Goal: Task Accomplishment & Management: Use online tool/utility

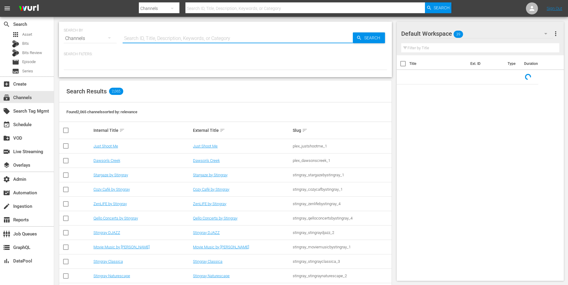
click at [194, 35] on input "text" at bounding box center [238, 38] width 230 height 14
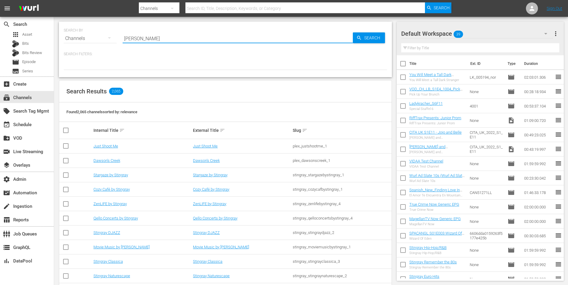
type input "bob ross"
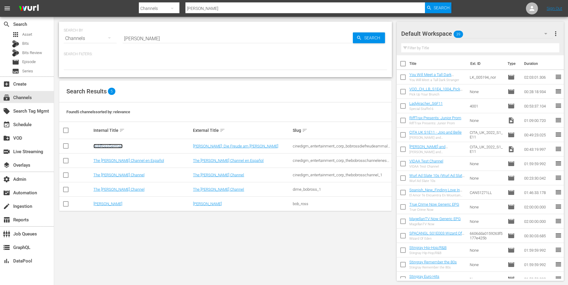
click at [115, 145] on link "BobRossGerman" at bounding box center [107, 146] width 29 height 5
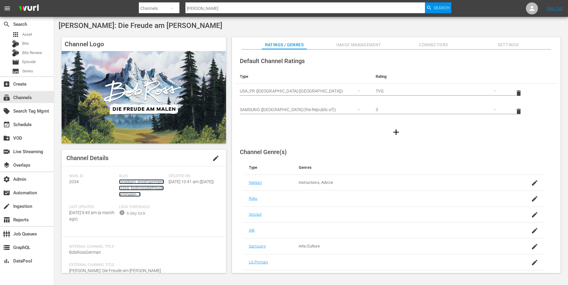
click at [135, 183] on link "cinedigm_entertainment_corp_bobrossdiefreudeammalen_1" at bounding box center [141, 187] width 45 height 17
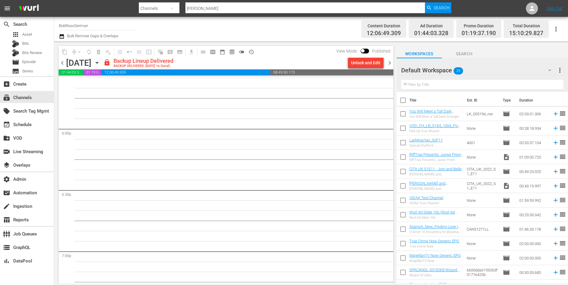
scroll to position [2200, 0]
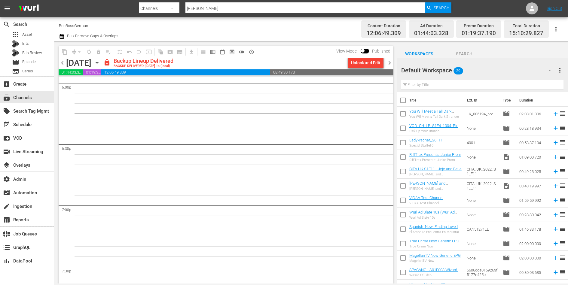
click at [389, 64] on span "chevron_right" at bounding box center [390, 63] width 8 height 8
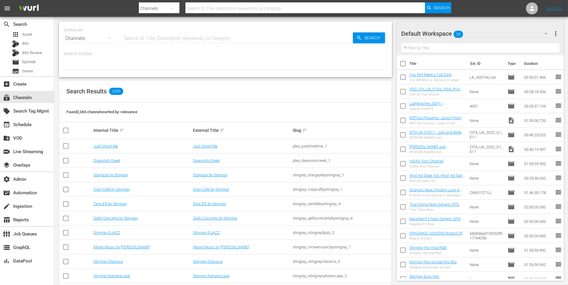
click at [208, 43] on input "text" at bounding box center [238, 38] width 230 height 14
type input "bargain"
click at [149, 32] on input "text" at bounding box center [238, 38] width 230 height 14
paste input "game_show_network_gettv_1"
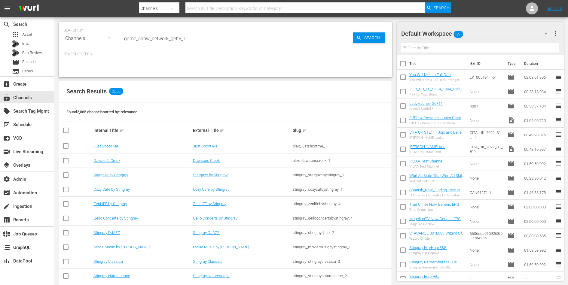
type input "game_show_network_gettv_1"
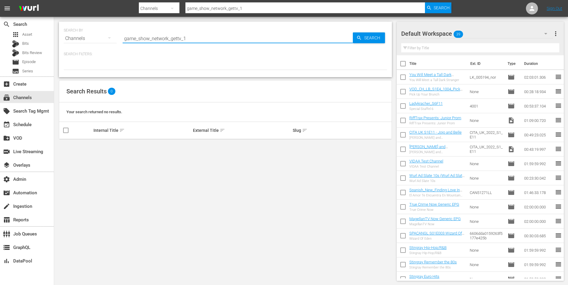
type input "game_show_network_gettv_1"
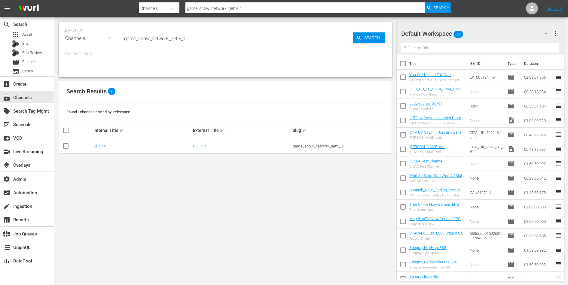
click at [99, 143] on td "GET TV" at bounding box center [143, 146] width 100 height 14
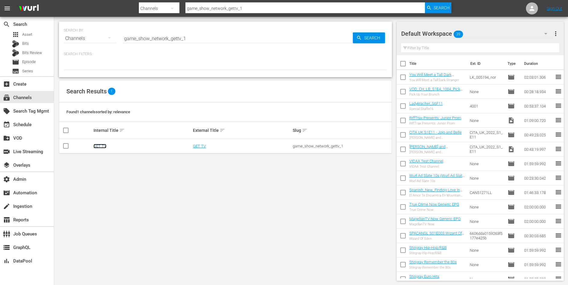
click at [99, 144] on link "GET TV" at bounding box center [99, 146] width 13 height 5
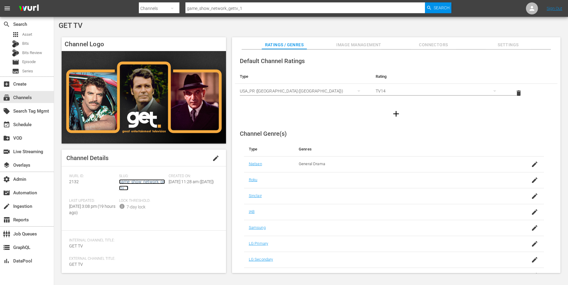
click at [139, 181] on link "game_show_network_gettv_1" at bounding box center [142, 184] width 46 height 11
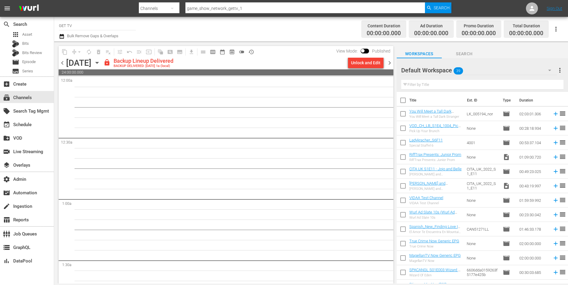
click at [388, 59] on span "chevron_right" at bounding box center [390, 63] width 8 height 8
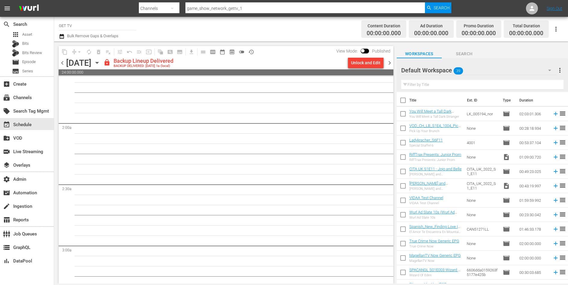
scroll to position [32, 0]
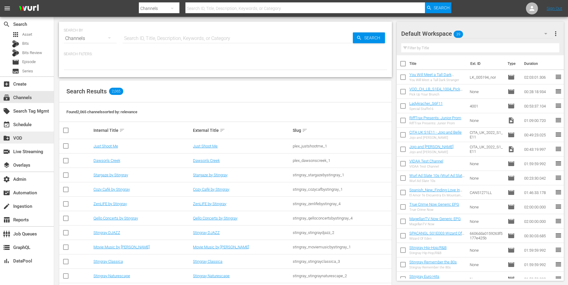
click at [25, 137] on div "create_new_folder VOD" at bounding box center [17, 137] width 34 height 5
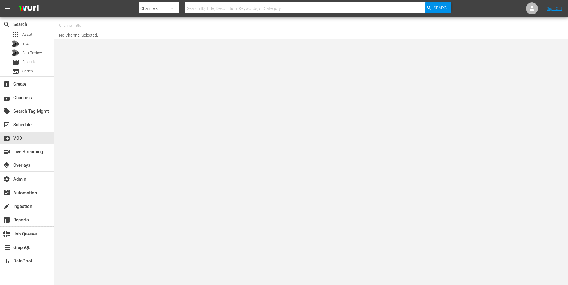
click at [66, 25] on input "text" at bounding box center [97, 25] width 77 height 14
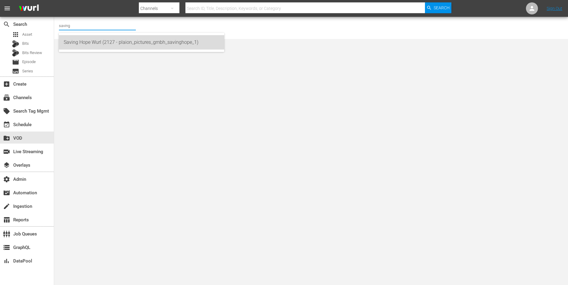
click at [72, 44] on div "Saving Hope Wurl (2127 - plaion_pictures_gmbh_savinghope_1)" at bounding box center [142, 42] width 156 height 14
type input "Saving Hope Wurl (2127 - plaion_pictures_gmbh_savinghope_1)"
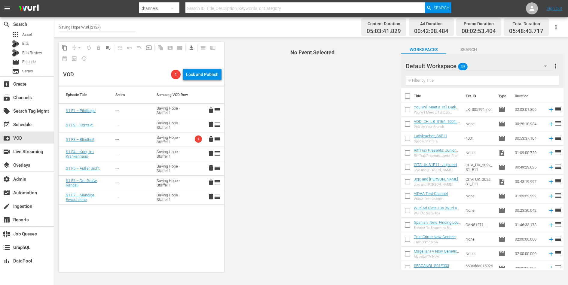
click at [192, 142] on td "1 delete reorder" at bounding box center [207, 139] width 33 height 14
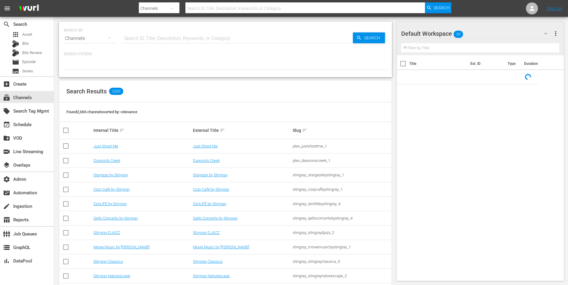
click at [171, 43] on input "text" at bounding box center [238, 38] width 230 height 14
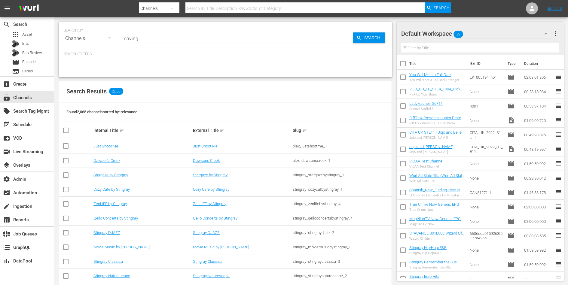
type input "saving hope"
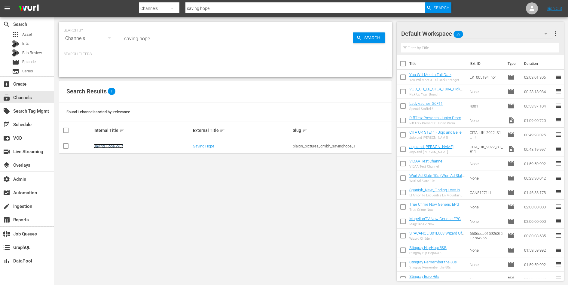
click at [112, 147] on link "Saving Hope Wurl" at bounding box center [108, 146] width 30 height 5
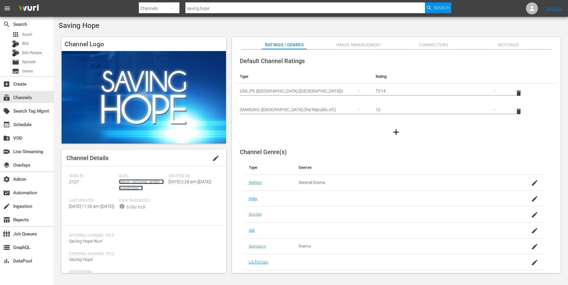
click at [132, 182] on link "plaion_pictures_gmbh_savinghope_1" at bounding box center [141, 184] width 45 height 11
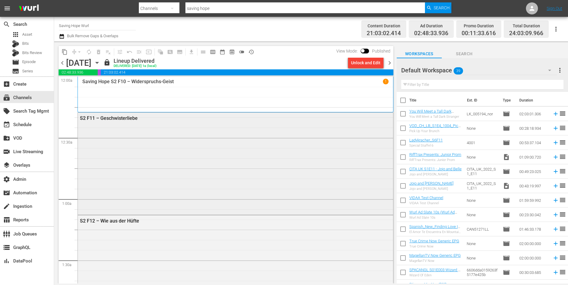
click at [177, 147] on div "S2 F11 – Geschwisterliebe" at bounding box center [235, 163] width 315 height 101
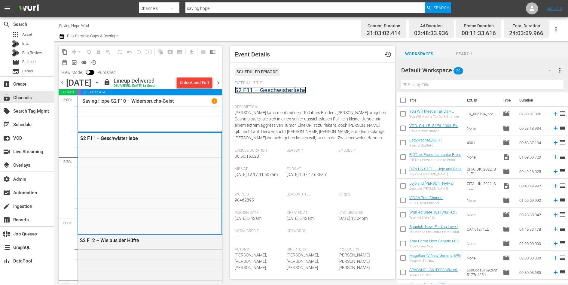
click at [260, 89] on link "S2 F11 – Geschwisterliebe" at bounding box center [270, 90] width 71 height 7
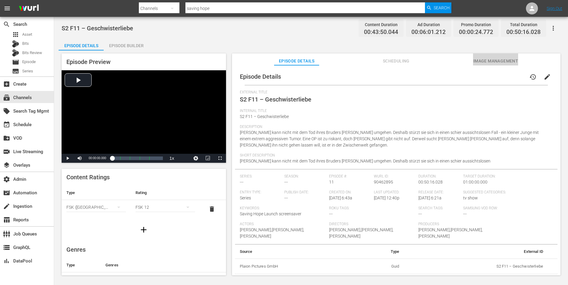
click at [492, 62] on span "Image Management" at bounding box center [495, 61] width 45 height 8
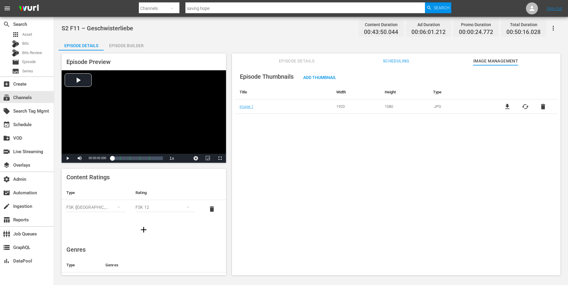
click at [403, 63] on span "Scheduling" at bounding box center [395, 61] width 45 height 8
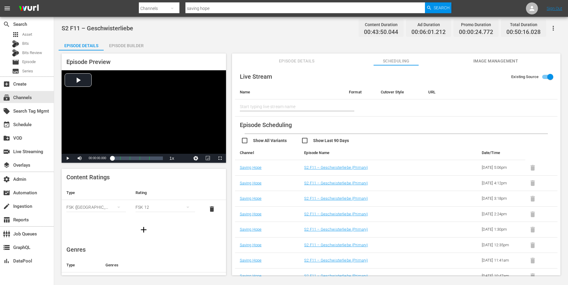
click at [297, 62] on span "Episode Details" at bounding box center [296, 61] width 45 height 8
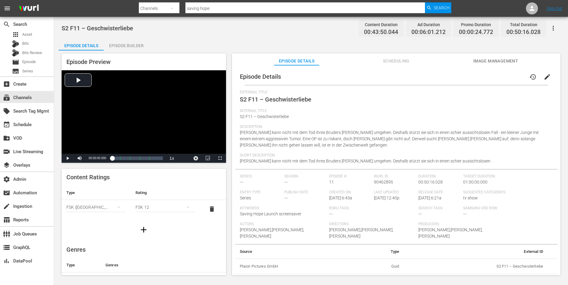
click at [130, 49] on div "Episode Builder" at bounding box center [126, 45] width 45 height 14
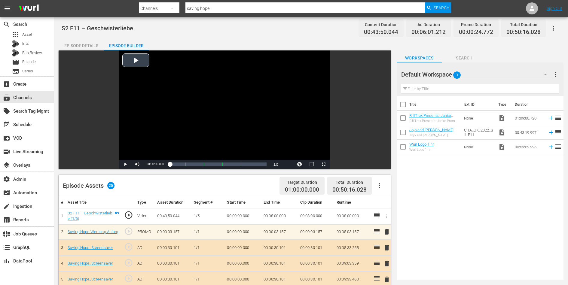
click at [166, 106] on div "Video Player" at bounding box center [224, 104] width 210 height 109
click at [178, 165] on div "00:03:54.163 S2 F11 – Geschwisterliebe (1/5)" at bounding box center [178, 164] width 0 height 6
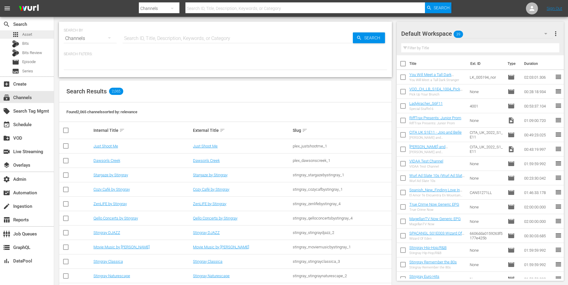
click at [35, 35] on div "apps Asset" at bounding box center [27, 34] width 54 height 8
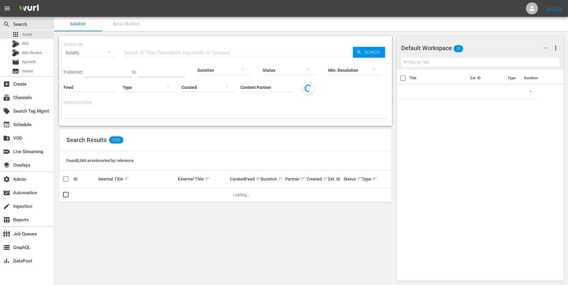
click at [263, 83] on input "Content Partner" at bounding box center [266, 88] width 53 height 22
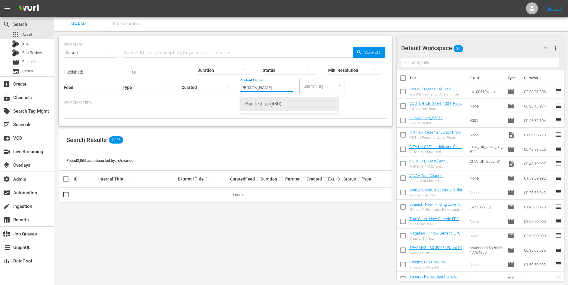
click at [266, 99] on div "Bundesliga (480)" at bounding box center [289, 104] width 88 height 14
type input "Bundesliga (480)"
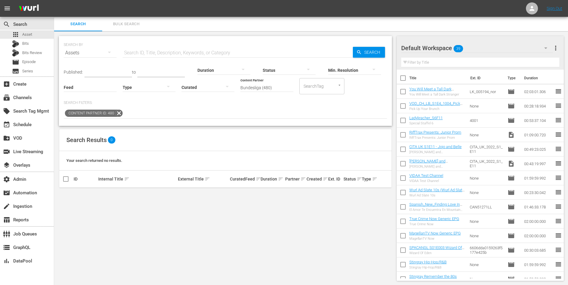
click at [266, 99] on div "Published: to Duration Status Min. Resolution Feed Feed Title Type Curated Cont…" at bounding box center [225, 89] width 323 height 59
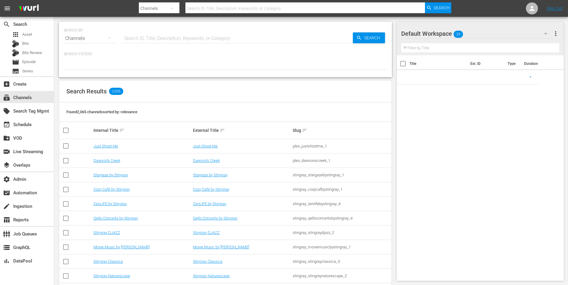
click at [148, 37] on input "text" at bounding box center [238, 38] width 230 height 14
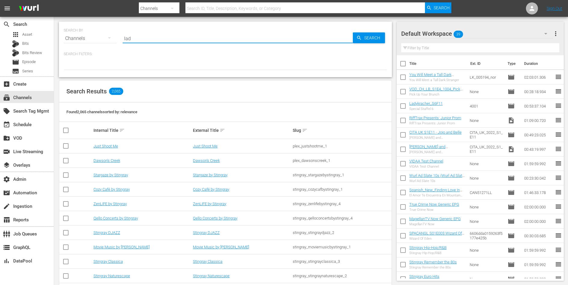
type input "lad"
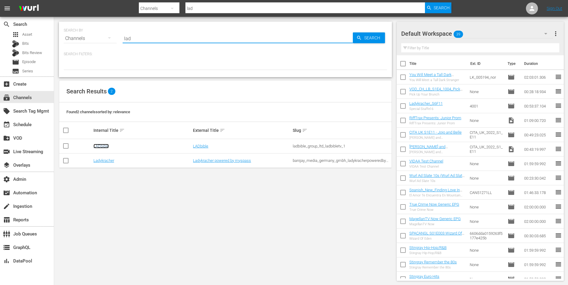
click at [103, 144] on link "LADbible" at bounding box center [100, 146] width 15 height 5
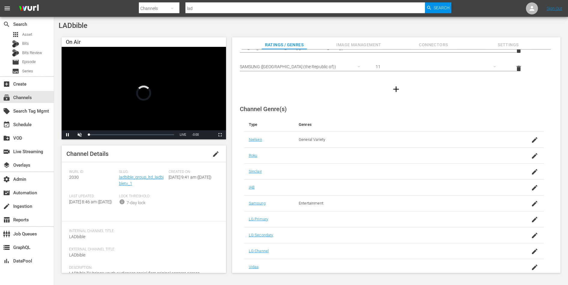
scroll to position [46, 0]
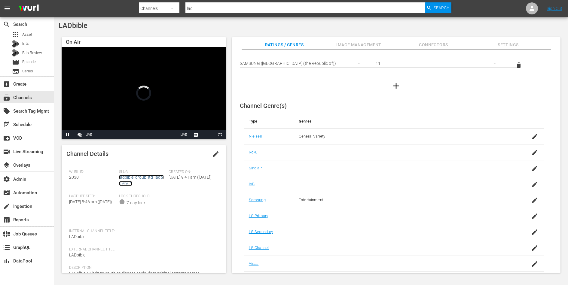
click at [136, 176] on link "ladbible_group_ltd_ladbibletv_1" at bounding box center [141, 180] width 45 height 11
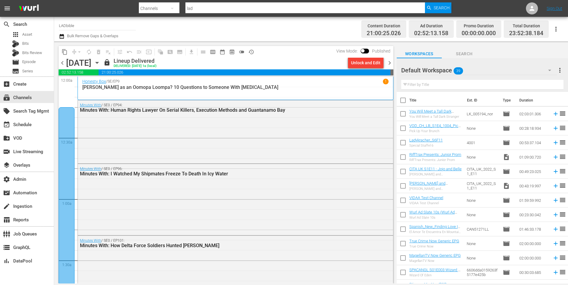
click at [136, 182] on div "Minutes With / SE0 / EP96: Minutes With: I Watched My Shipmates Freeze To Death…" at bounding box center [235, 199] width 315 height 70
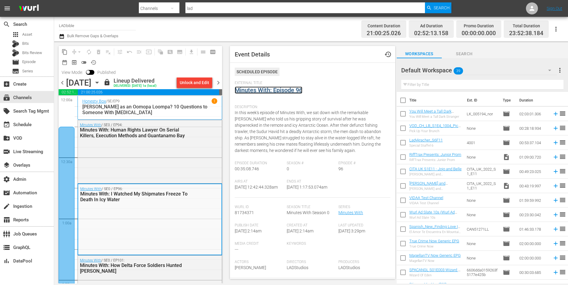
click at [267, 90] on link "Minutes With: Episode 96" at bounding box center [269, 90] width 68 height 7
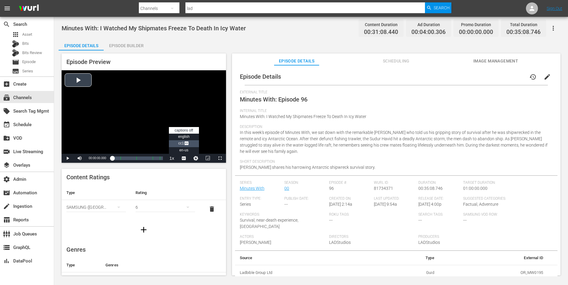
click at [183, 144] on span "CC1 Captions" at bounding box center [183, 143] width 11 height 4
click at [132, 159] on div "Loaded : 0.31% 00:14:00.987 Minutes With: Episode 96 (2/4) 00:00:00.000" at bounding box center [137, 158] width 50 height 6
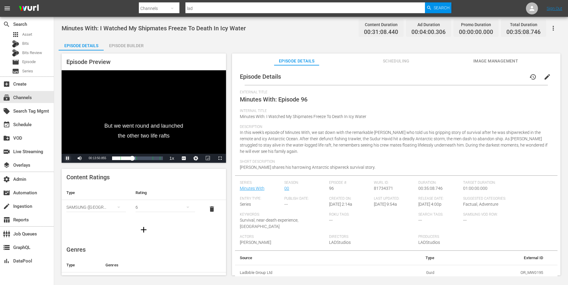
click at [68, 158] on span "Video Player" at bounding box center [68, 158] width 0 height 0
click at [30, 97] on div "subscriptions Channels" at bounding box center [17, 96] width 34 height 5
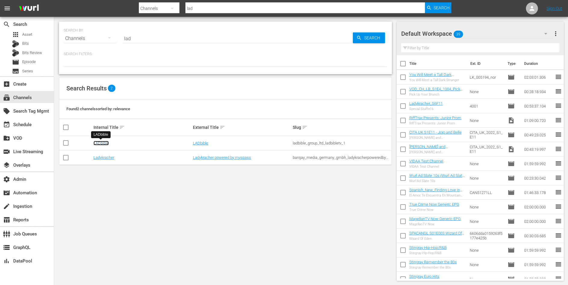
click at [104, 143] on link "LADbible" at bounding box center [100, 143] width 15 height 5
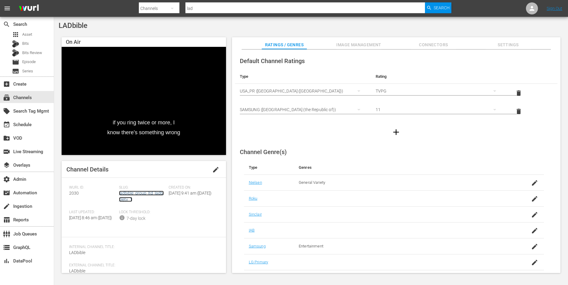
click at [147, 193] on link "ladbible_group_ltd_ladbibletv_1" at bounding box center [141, 196] width 45 height 11
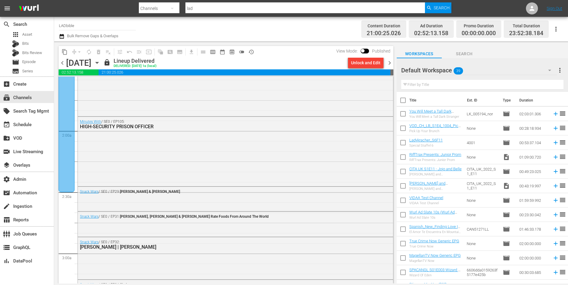
scroll to position [200, 0]
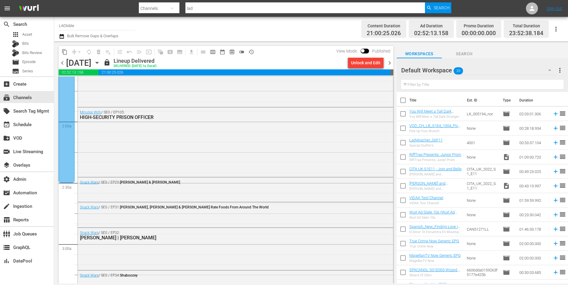
click at [129, 145] on div "Minutes With / SE0 / EP105: HIGH-SECURITY PRISON OFFICER" at bounding box center [235, 142] width 315 height 68
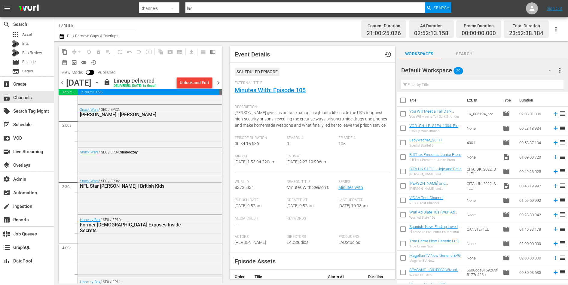
scroll to position [377, 0]
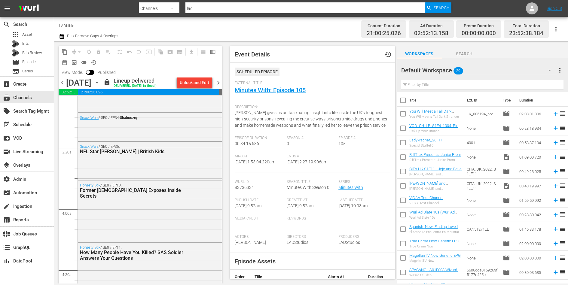
click at [149, 174] on div "Snack Wars / SE0 / EP36: NFL Star Justin Jefferson | British Kids" at bounding box center [150, 160] width 144 height 37
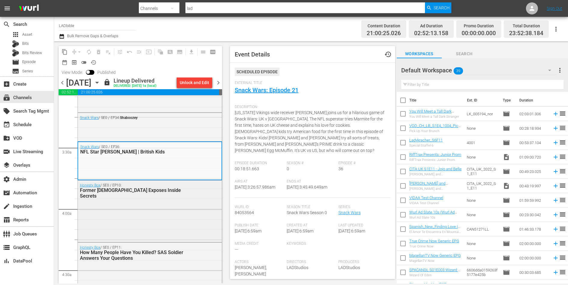
click at [166, 211] on div "Honesty Box / SE0 / EP10: Former Scientologist Exposes Inside Secrets" at bounding box center [150, 211] width 144 height 60
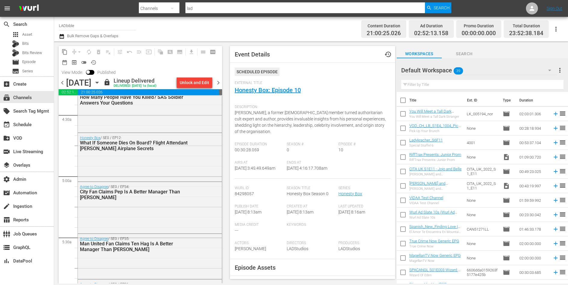
scroll to position [560, 0]
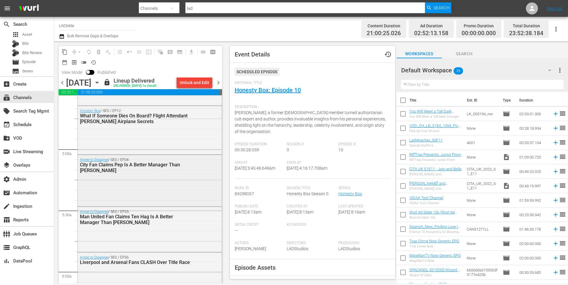
click at [162, 200] on div "Agree to Disagree / SE0 / EP34: City Fan Claims Pep Is A Better Manager Than Si…" at bounding box center [150, 180] width 144 height 50
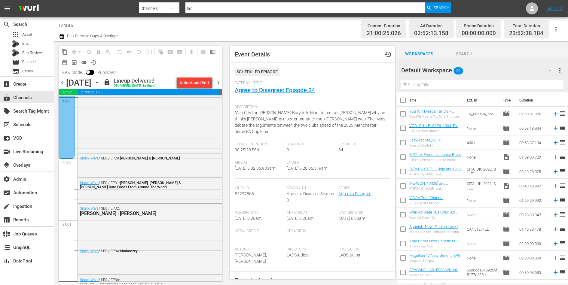
scroll to position [184, 0]
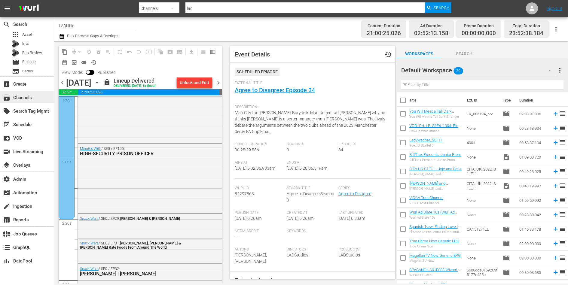
click at [24, 97] on div "subscriptions Channels" at bounding box center [17, 96] width 34 height 5
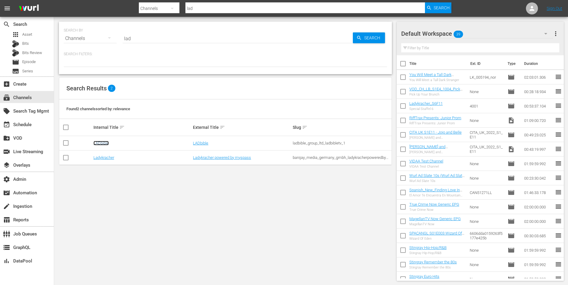
click at [99, 145] on link "LADbible" at bounding box center [100, 143] width 15 height 5
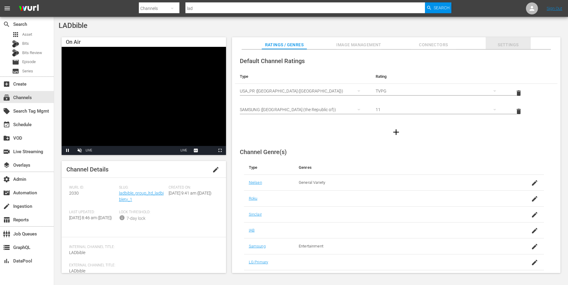
click at [509, 43] on span "Settings" at bounding box center [507, 45] width 45 height 8
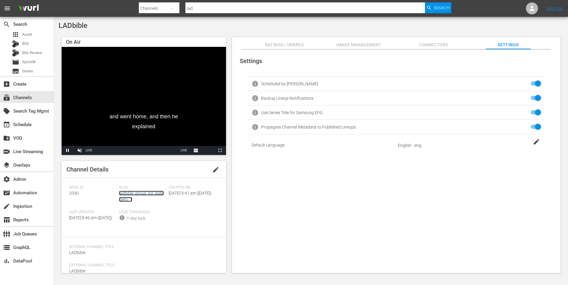
click at [139, 194] on link "ladbible_group_ltd_ladbibletv_1" at bounding box center [141, 196] width 45 height 11
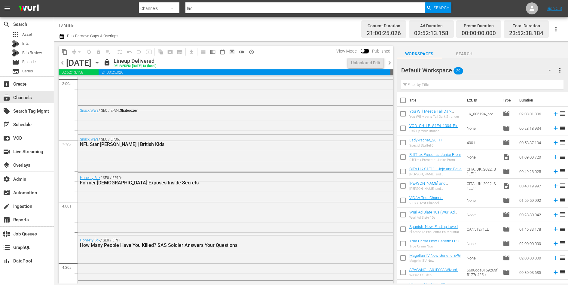
scroll to position [556, 0]
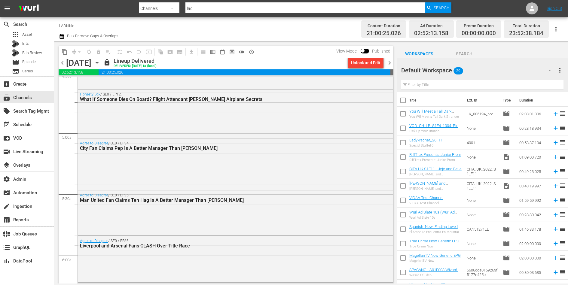
click at [152, 174] on div "Agree to Disagree / SE0 / EP34: City Fan Claims Pep Is A Better Manager Than Si…" at bounding box center [235, 163] width 315 height 50
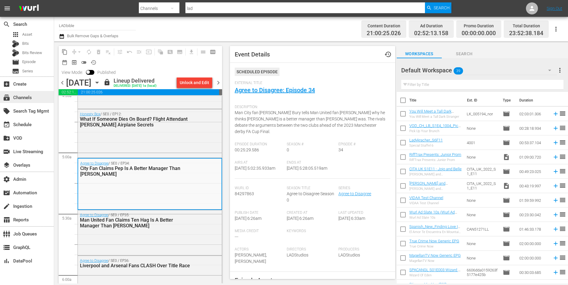
click at [25, 98] on div "subscriptions Channels" at bounding box center [17, 96] width 34 height 5
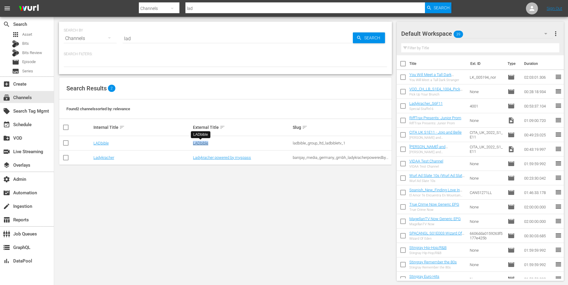
drag, startPoint x: 211, startPoint y: 142, endPoint x: 193, endPoint y: 142, distance: 18.6
click at [193, 142] on div "LADbible" at bounding box center [242, 143] width 98 height 5
copy link "LADbible"
click at [311, 143] on div "ladbible_group_ltd_ladbibletv_1" at bounding box center [342, 143] width 98 height 5
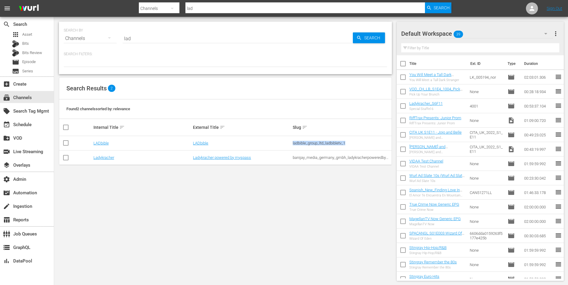
click at [311, 143] on div "ladbible_group_ltd_ladbibletv_1" at bounding box center [342, 143] width 98 height 5
copy tbody "ladbible_group_ltd_ladbibletv_1"
click at [203, 144] on link "LADbible" at bounding box center [200, 143] width 15 height 5
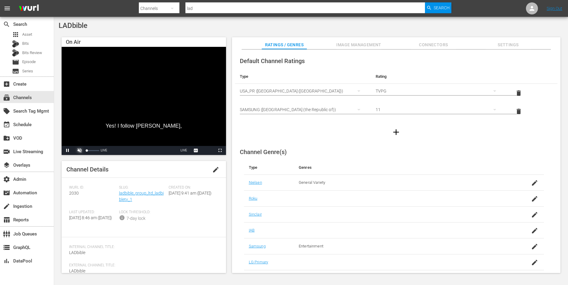
click at [80, 150] on span "Video Player" at bounding box center [80, 150] width 0 height 0
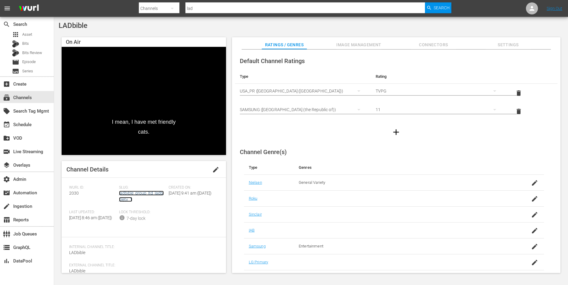
click at [141, 193] on link "ladbible_group_ltd_ladbibletv_1" at bounding box center [141, 196] width 45 height 11
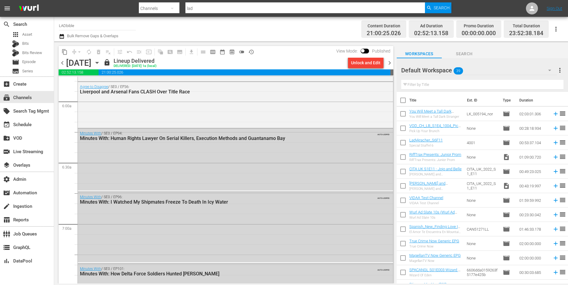
scroll to position [826, 0]
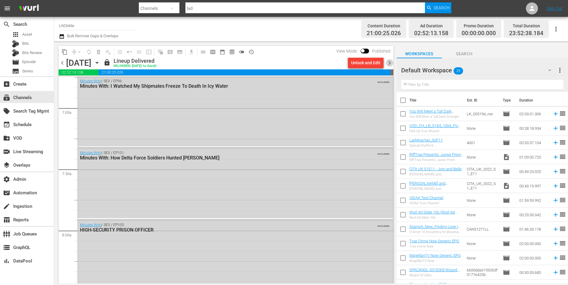
click at [388, 62] on span "chevron_right" at bounding box center [390, 63] width 8 height 8
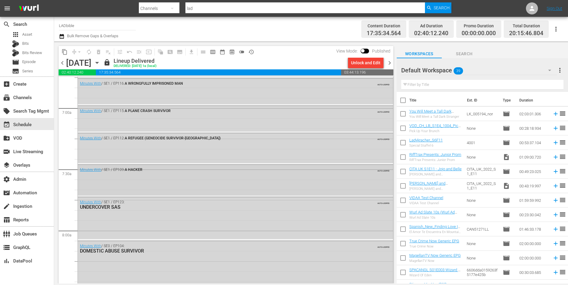
click at [210, 178] on div "Minutes With / SE1 / EP109: A HACKER AUTO-LOOPED" at bounding box center [235, 180] width 315 height 31
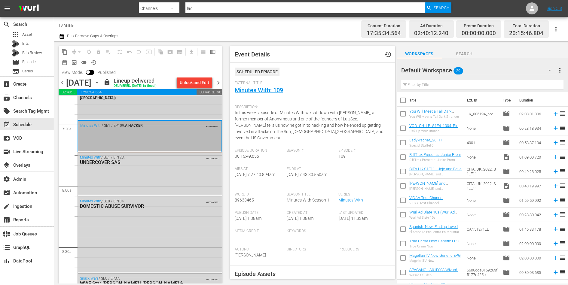
scroll to position [901, 0]
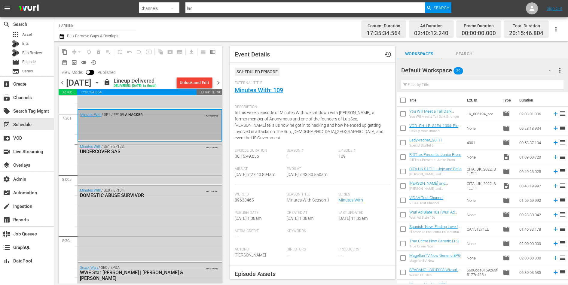
click at [164, 184] on div "Minutes With / SE1 / EP123: UNDERCOVER SAS AUTO-LOOPED" at bounding box center [150, 163] width 144 height 42
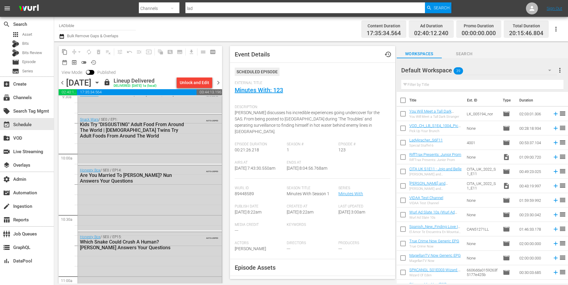
scroll to position [1143, 0]
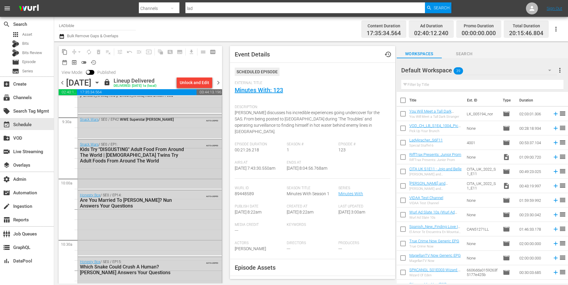
click at [173, 176] on div "Snack Wars / SE0 / EP1: Kids Try "DISGUSTING" Adult Food From Around The World …" at bounding box center [150, 164] width 144 height 49
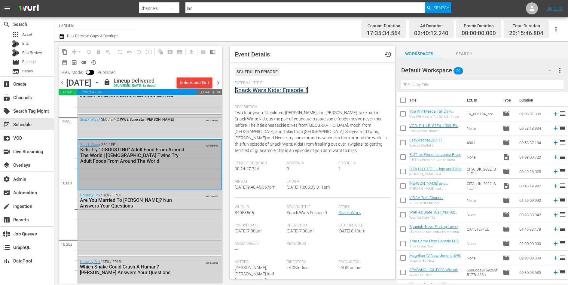
click at [263, 89] on link "Snack Wars Kids: Episode 1" at bounding box center [272, 90] width 74 height 7
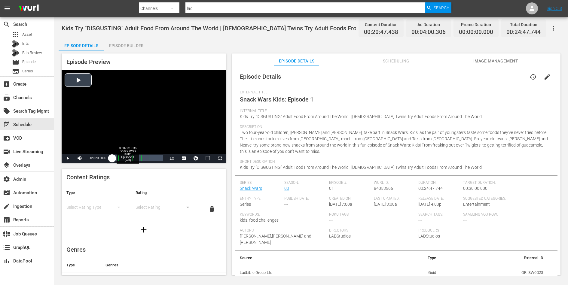
click at [127, 159] on div "Loaded : 0.82% 00:07:31.636 Snack Wars Kids: Episode 1 (2/3) 00:00:00.000" at bounding box center [137, 158] width 50 height 6
click at [68, 158] on span "Video Player" at bounding box center [68, 158] width 0 height 0
drag, startPoint x: 300, startPoint y: 102, endPoint x: 270, endPoint y: 102, distance: 29.7
click at [270, 102] on span "Snack Wars Kids: Episode 1" at bounding box center [277, 99] width 74 height 7
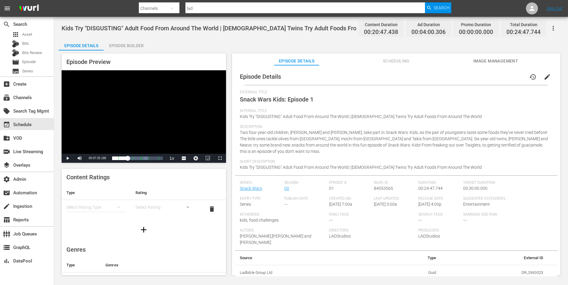
click at [134, 46] on div "Episode Builder" at bounding box center [126, 45] width 45 height 14
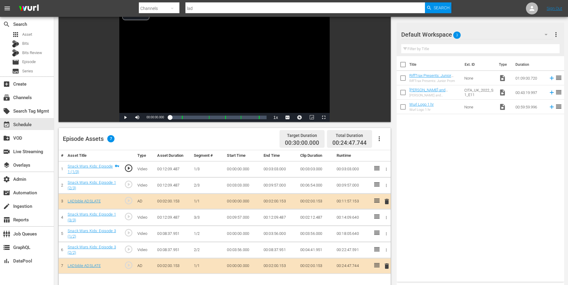
scroll to position [67, 0]
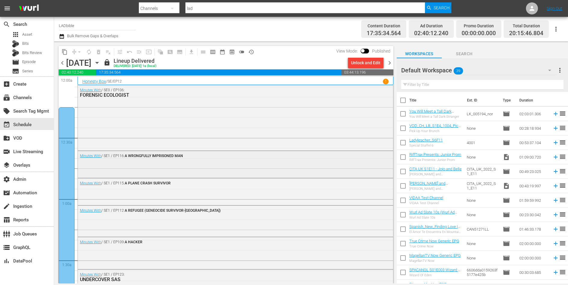
click at [194, 164] on div "Minutes With / SE1 / EP116: A WRONGFULLY IMPRISONED MAN" at bounding box center [235, 164] width 315 height 26
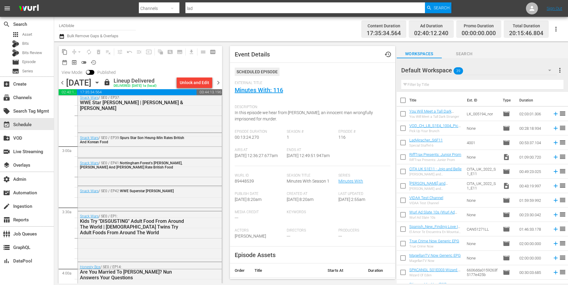
scroll to position [330, 0]
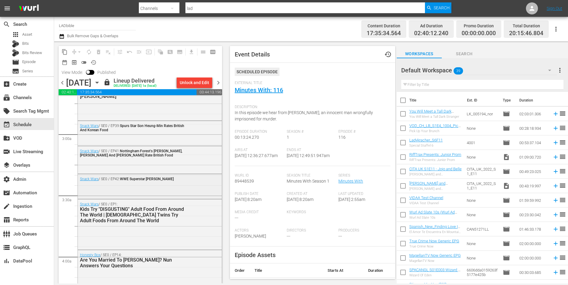
click at [174, 183] on div "Snack Wars / SE0 / EP42: WWE Superstar Chelsea Green" at bounding box center [150, 178] width 144 height 9
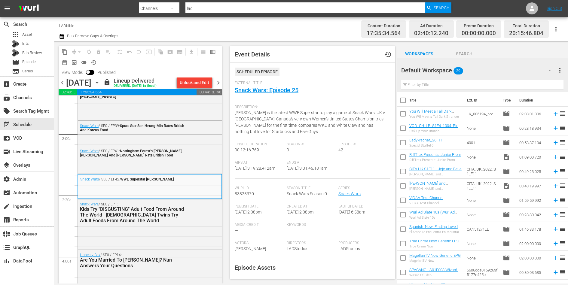
click at [165, 169] on div "Snack Wars / SE0 / EP41: Nottingham Forest's Anthony Elanga, Ola Aina And Callu…" at bounding box center [150, 159] width 144 height 26
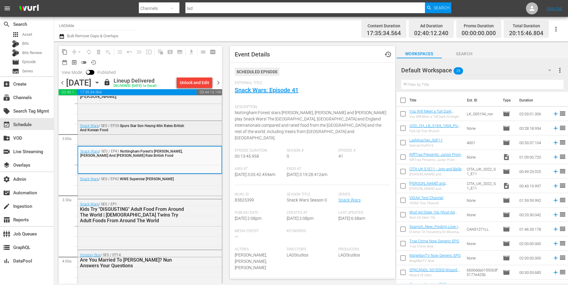
click at [160, 144] on div "Snack Wars / SE0 / EP39: Spurs Star Son Heung-Min Rates British And Korean Food" at bounding box center [150, 132] width 144 height 23
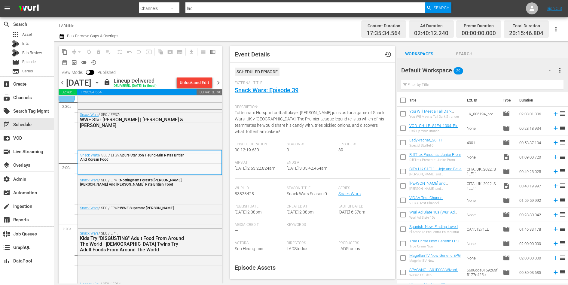
scroll to position [284, 0]
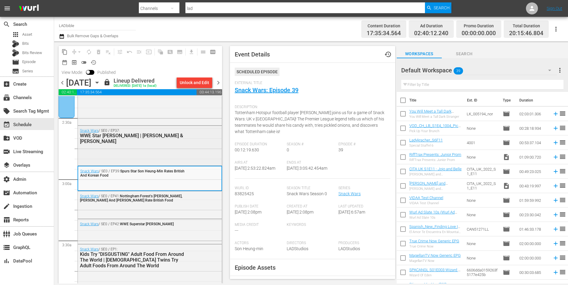
click at [160, 144] on div "WWE Star Cody Rhodes | Mike Tindall & James Haskell" at bounding box center [135, 138] width 110 height 11
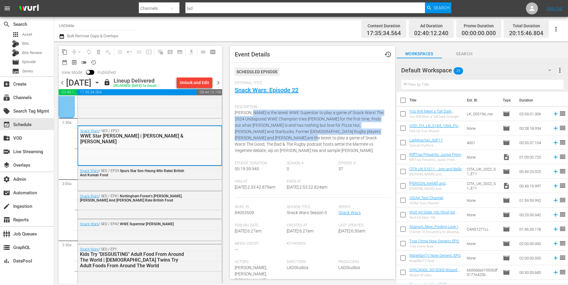
drag, startPoint x: 253, startPoint y: 137, endPoint x: 253, endPoint y: 111, distance: 25.8
click at [253, 111] on span "Cody Rhodes is the latest WWE Superstar to play a game of Snack Wars! The 2024 …" at bounding box center [309, 131] width 149 height 43
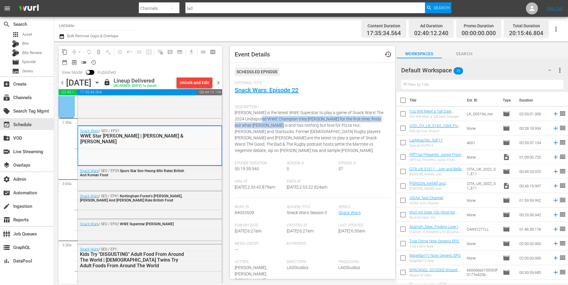
drag, startPoint x: 256, startPoint y: 120, endPoint x: 256, endPoint y: 125, distance: 4.5
click at [256, 125] on span "Cody Rhodes is the latest WWE Superstar to play a game of Snack Wars! The 2024 …" at bounding box center [309, 131] width 149 height 43
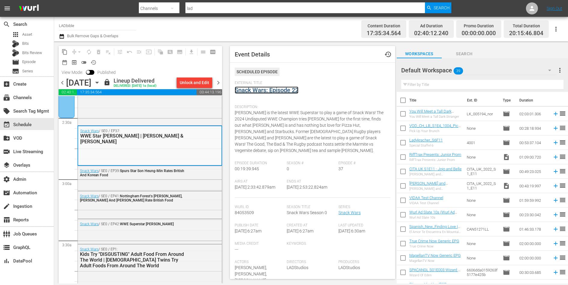
click at [257, 92] on link "Snack Wars: Episode 22" at bounding box center [267, 90] width 64 height 7
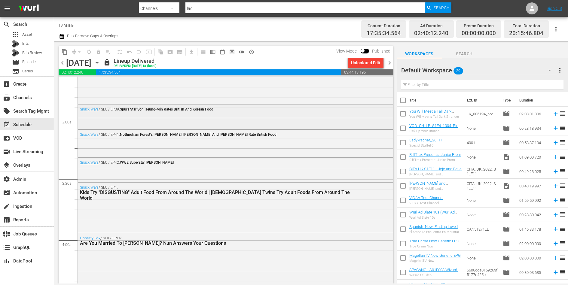
scroll to position [366, 0]
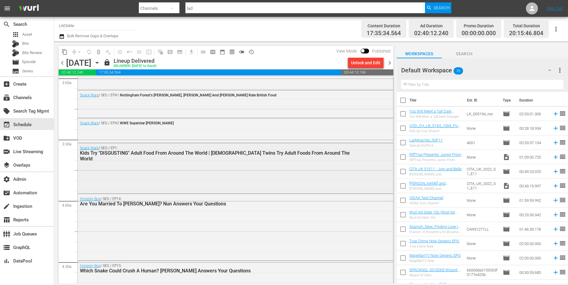
click at [267, 156] on div "Snack Wars / SE0 / EP1: Kids Try "DISGUSTING" Adult Food From Around The World …" at bounding box center [235, 153] width 315 height 20
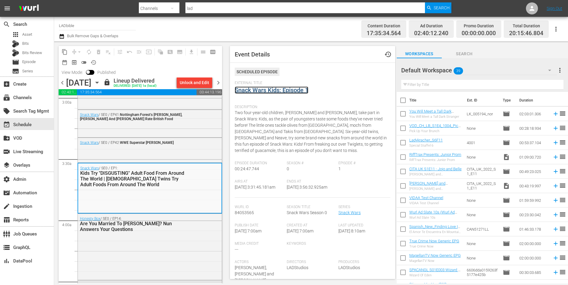
click at [271, 90] on link "Snack Wars Kids: Episode 1" at bounding box center [272, 90] width 74 height 7
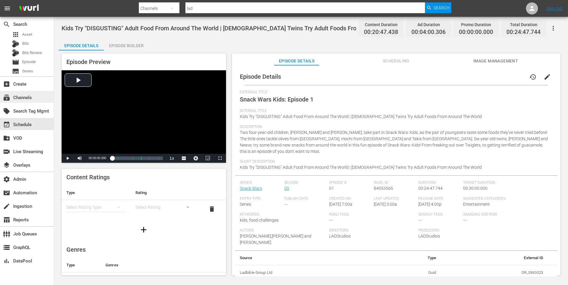
click at [23, 98] on div "subscriptions Channels" at bounding box center [17, 96] width 34 height 5
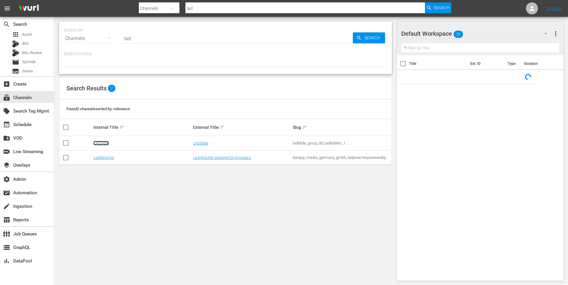
click at [103, 142] on link "LADbible" at bounding box center [100, 143] width 15 height 5
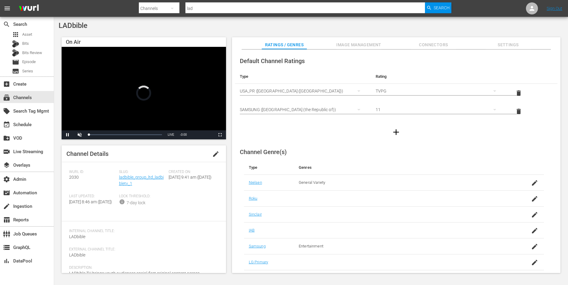
click at [504, 42] on span "Settings" at bounding box center [507, 45] width 45 height 8
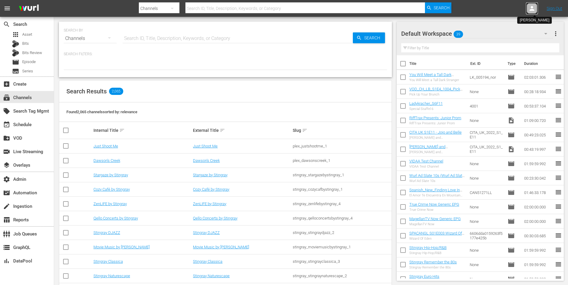
click at [536, 10] on div at bounding box center [532, 8] width 12 height 12
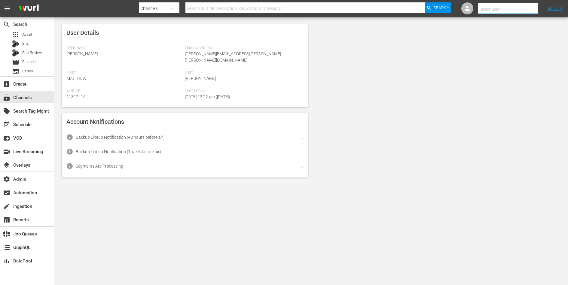
click at [523, 9] on input "text" at bounding box center [516, 9] width 77 height 14
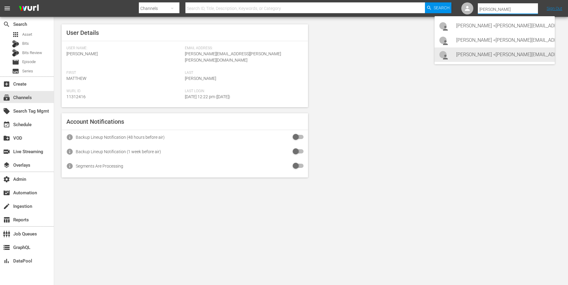
click at [482, 55] on div "[PERSON_NAME] <[PERSON_NAME][EMAIL_ADDRESS][DOMAIN_NAME]>" at bounding box center [503, 54] width 94 height 14
type input "[PERSON_NAME] (11314798)"
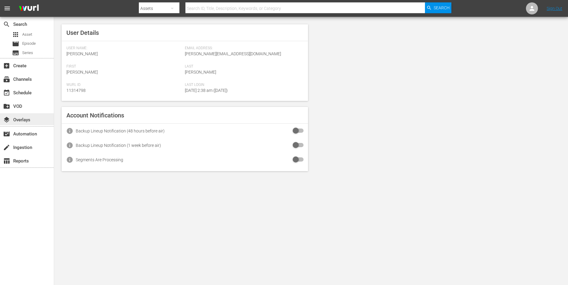
click at [23, 119] on div "layers Overlays" at bounding box center [17, 118] width 34 height 5
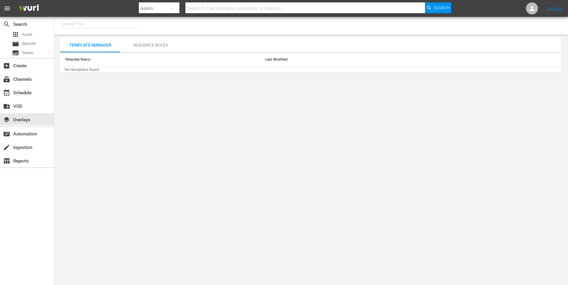
click at [96, 25] on input "text" at bounding box center [99, 24] width 77 height 14
click at [93, 32] on div "RomCom TV (2020 - levelk_romcomtv_1)" at bounding box center [143, 40] width 165 height 19
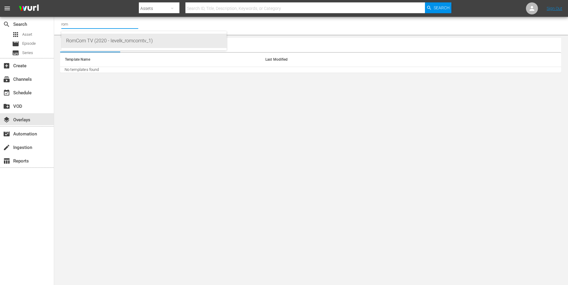
click at [93, 38] on div "RomCom TV (2020 - levelk_romcomtv_1)" at bounding box center [144, 41] width 156 height 14
type input "RomCom TV (2020 - levelk_romcomtv_1)"
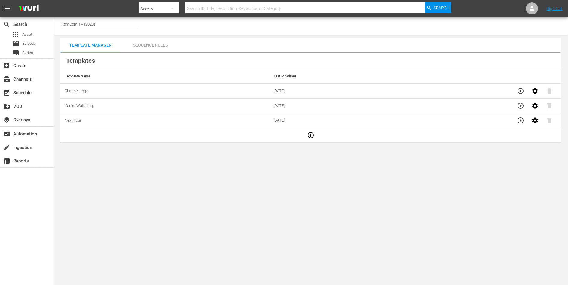
click at [149, 49] on div "Sequence Rules" at bounding box center [150, 45] width 60 height 14
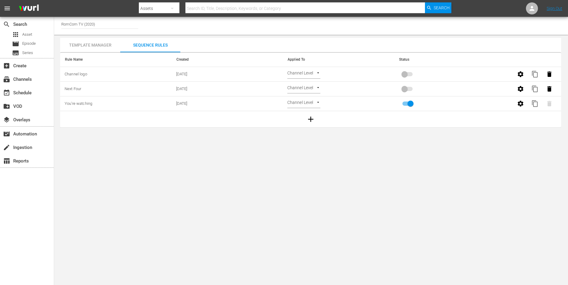
click at [90, 43] on div "Template Manager" at bounding box center [90, 45] width 60 height 14
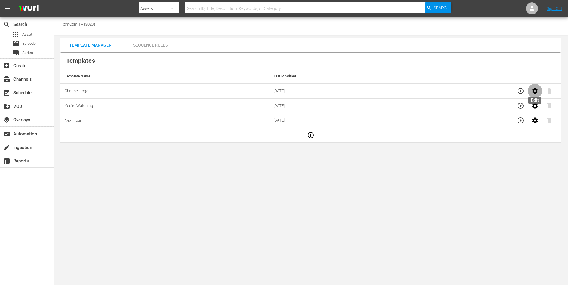
click at [534, 89] on icon "button" at bounding box center [535, 91] width 6 height 6
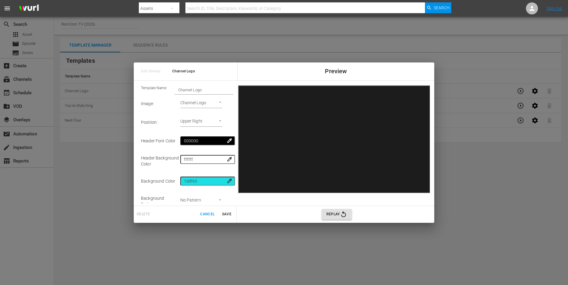
click at [205, 214] on span "Cancel" at bounding box center [207, 214] width 14 height 6
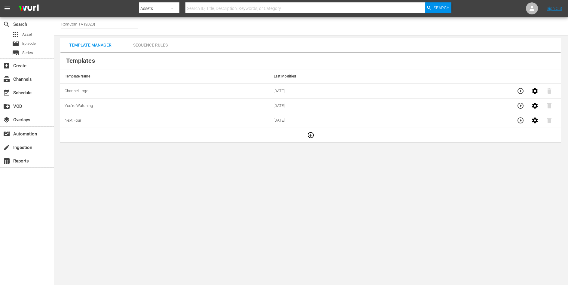
click at [158, 44] on div "Sequence Rules" at bounding box center [150, 45] width 60 height 14
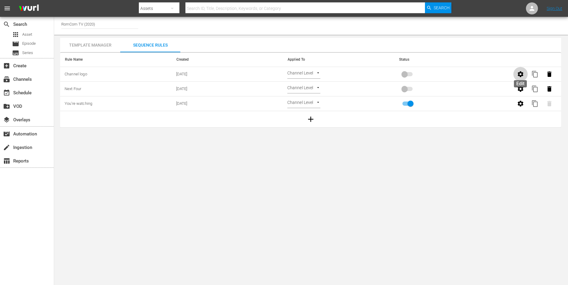
click at [521, 74] on icon "button" at bounding box center [521, 74] width 6 height 6
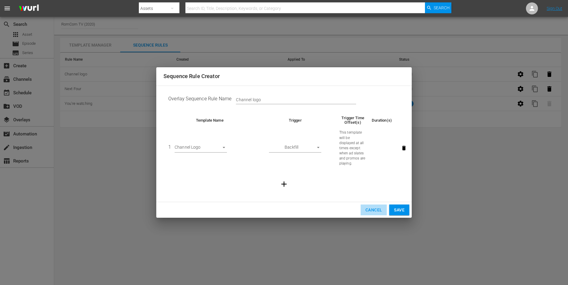
click at [374, 209] on span "Cancel" at bounding box center [373, 210] width 17 height 8
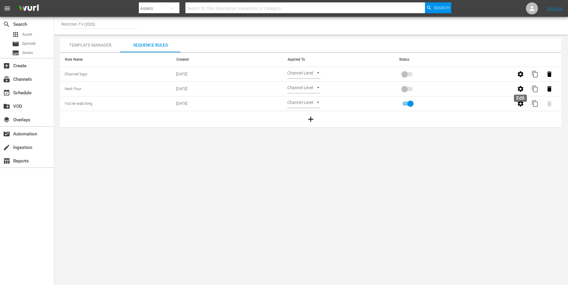
click at [518, 88] on icon "button" at bounding box center [521, 89] width 6 height 6
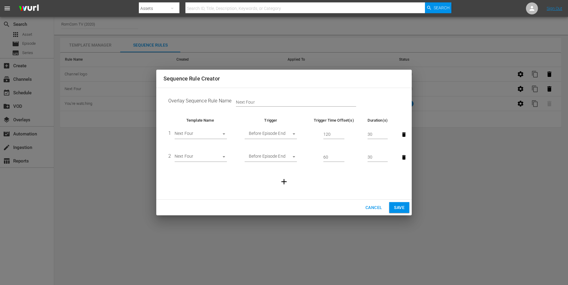
click at [369, 208] on span "Cancel" at bounding box center [373, 208] width 17 height 8
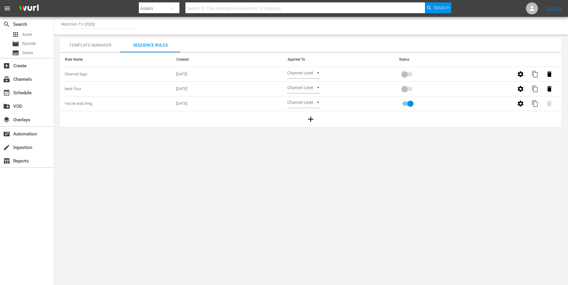
click at [518, 105] on icon "button" at bounding box center [520, 103] width 7 height 7
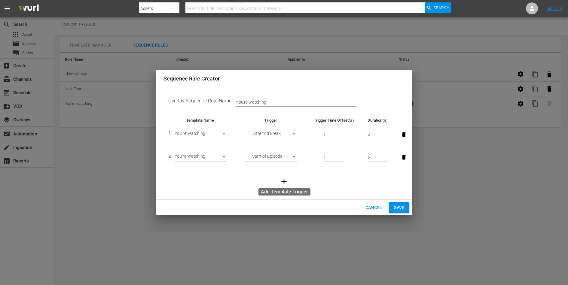
click at [287, 184] on icon "button" at bounding box center [283, 181] width 9 height 9
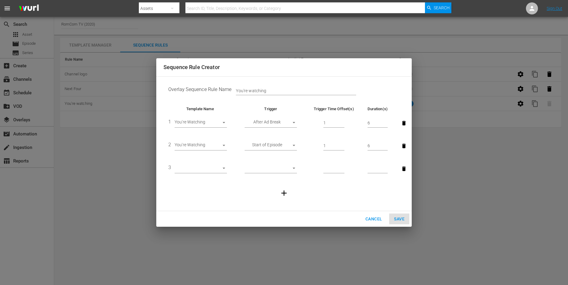
click at [214, 165] on body "menu Search By Assets Search ID, Title, Description, Keywords, or Category Sear…" at bounding box center [284, 142] width 568 height 285
click at [372, 217] on div at bounding box center [284, 142] width 568 height 285
click at [370, 219] on span "Cancel" at bounding box center [373, 219] width 17 height 8
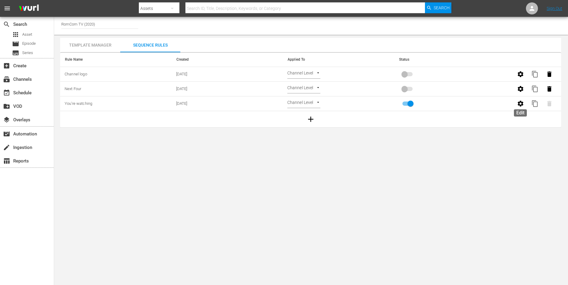
click at [518, 105] on icon "button" at bounding box center [521, 104] width 6 height 6
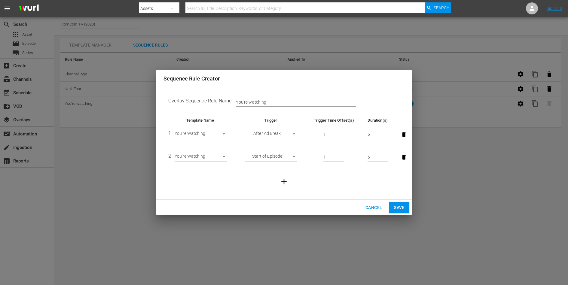
click at [283, 182] on icon "button" at bounding box center [283, 181] width 9 height 9
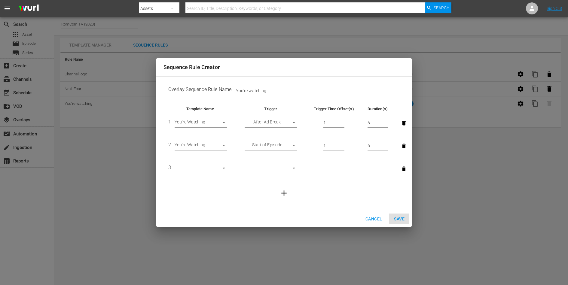
click at [216, 170] on body "menu Search By Assets Search ID, Title, Description, Keywords, or Category Sear…" at bounding box center [284, 142] width 568 height 285
click at [370, 218] on div at bounding box center [284, 142] width 568 height 285
click at [381, 219] on button "Cancel" at bounding box center [373, 219] width 26 height 11
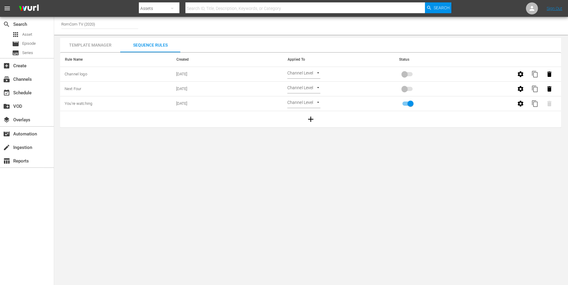
click at [515, 88] on button "button" at bounding box center [520, 89] width 14 height 14
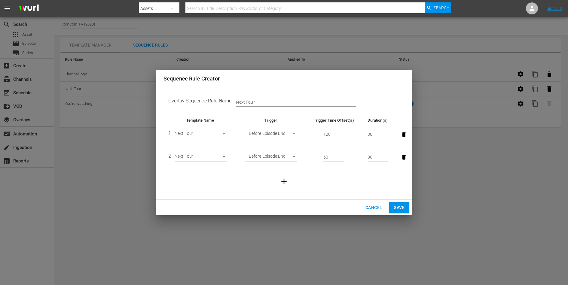
click at [380, 202] on button "Cancel" at bounding box center [373, 207] width 26 height 11
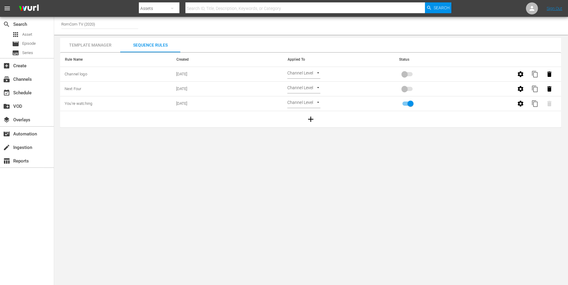
click at [404, 89] on span at bounding box center [407, 89] width 10 height 4
click at [293, 70] on body "menu Search By Assets Search ID, Title, Description, Keywords, or Category Sear…" at bounding box center [284, 142] width 568 height 285
click at [301, 155] on div at bounding box center [284, 142] width 568 height 285
click at [300, 67] on td "Channel Level CHANNEL_LEVEL" at bounding box center [338, 74] width 111 height 15
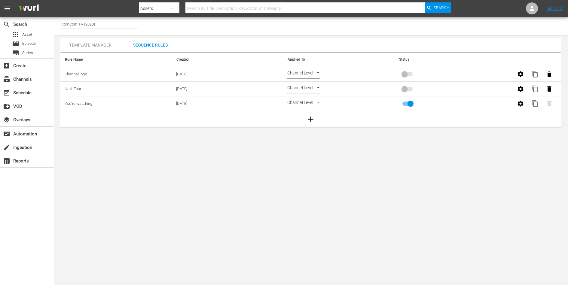
click at [301, 72] on body "menu Search By Assets Search ID, Title, Description, Keywords, or Category Sear…" at bounding box center [284, 142] width 568 height 285
click at [308, 95] on li "Episode Level" at bounding box center [305, 94] width 36 height 10
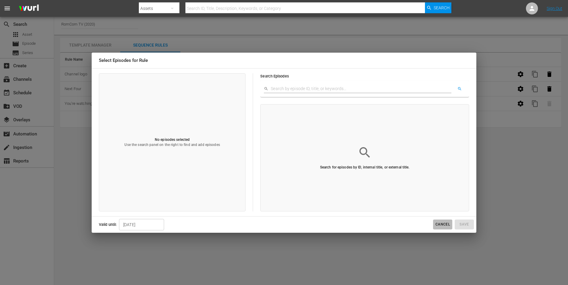
click at [438, 225] on span "Cancel" at bounding box center [442, 224] width 14 height 6
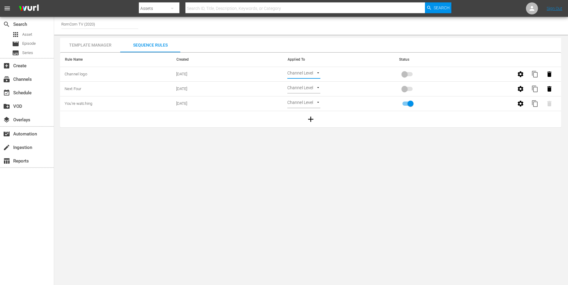
click at [521, 104] on icon "button" at bounding box center [520, 103] width 7 height 7
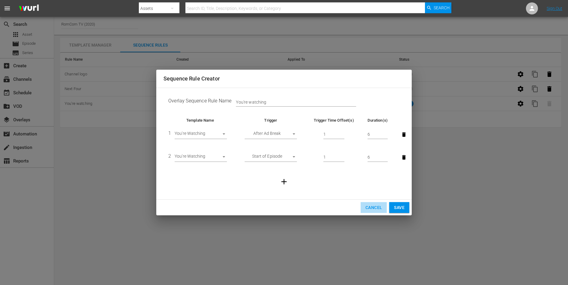
click at [374, 205] on span "Cancel" at bounding box center [373, 208] width 17 height 8
